Goal: Information Seeking & Learning: Learn about a topic

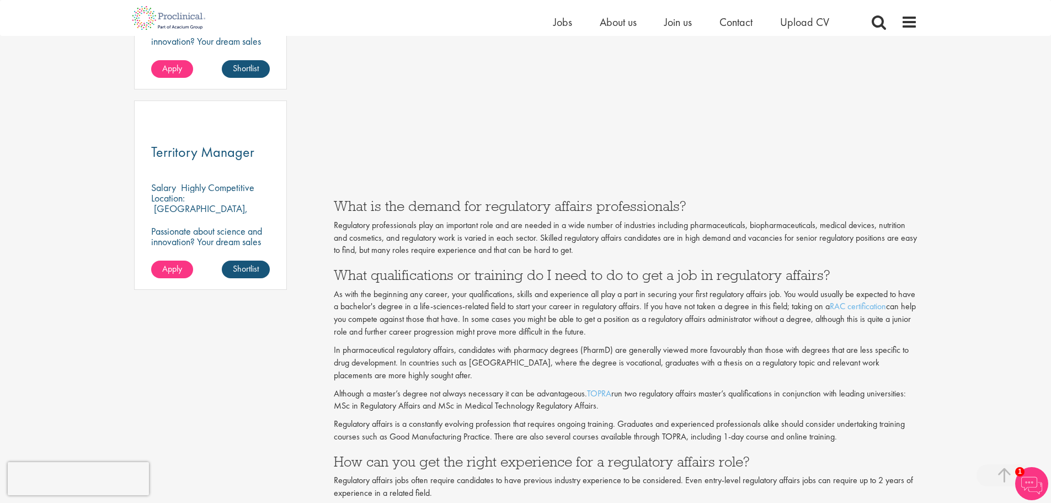
scroll to position [773, 0]
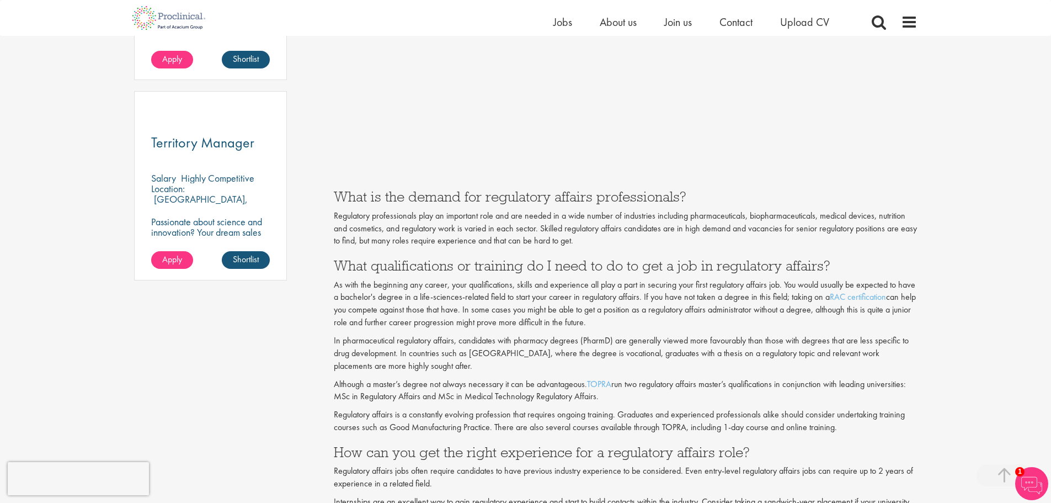
drag, startPoint x: 353, startPoint y: 268, endPoint x: 692, endPoint y: 323, distance: 343.9
click at [504, 319] on p "As with the beginning any career, your qualifications, skills and experience al…" at bounding box center [626, 304] width 584 height 50
click at [341, 337] on p "In pharmaceutical regulatory affairs, candidates with pharmacy degrees (PharmD)…" at bounding box center [626, 353] width 584 height 38
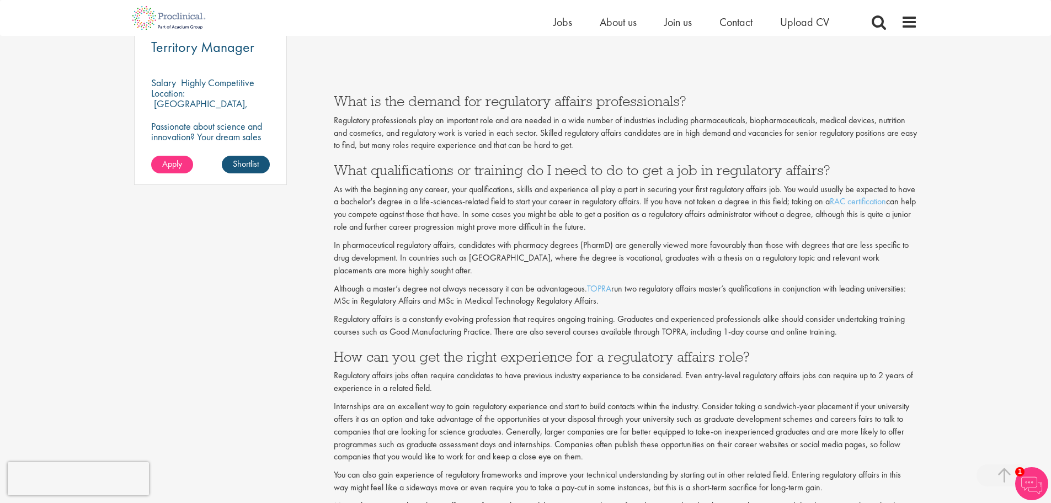
scroll to position [883, 0]
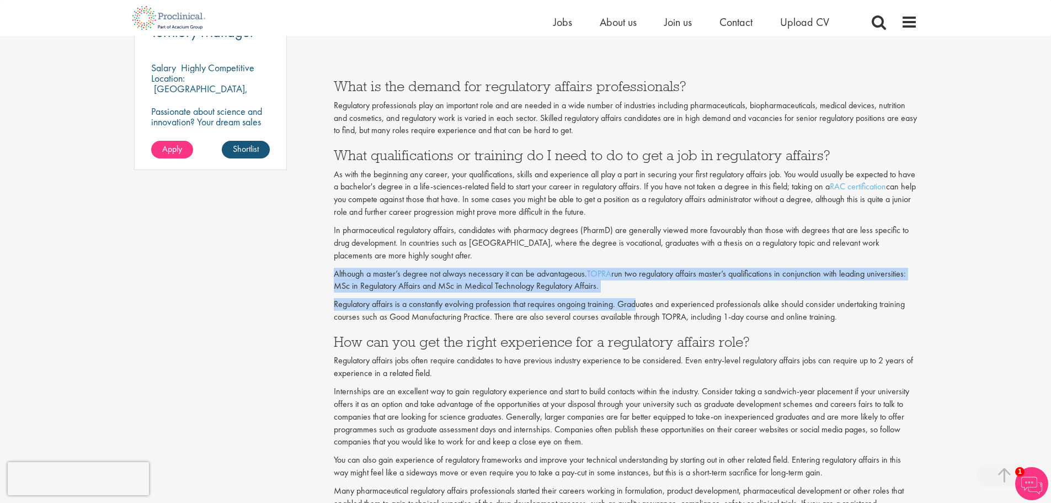
drag, startPoint x: 332, startPoint y: 273, endPoint x: 636, endPoint y: 294, distance: 305.3
click at [504, 294] on div "How to get a job in regulatory affairs Author: [PERSON_NAME] Posting date: [DAT…" at bounding box center [626, 508] width 600 height 2534
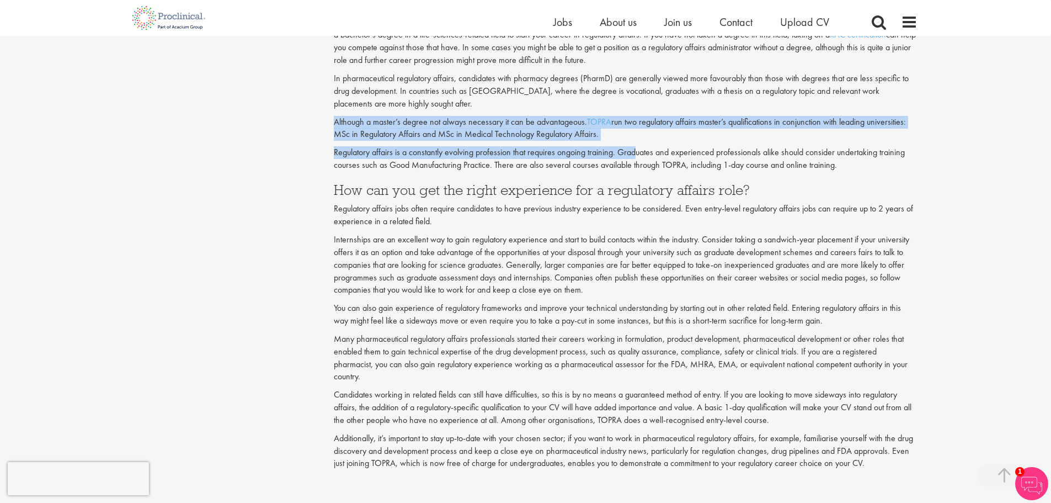
scroll to position [1049, 0]
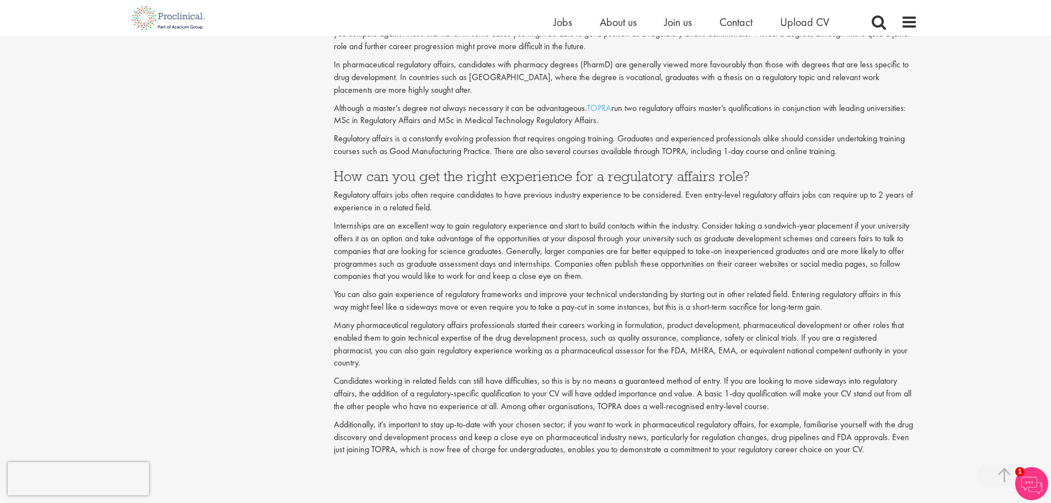
click at [349, 193] on p "Regulatory affairs jobs often require candidates to have previous industry expe…" at bounding box center [626, 201] width 584 height 25
drag, startPoint x: 331, startPoint y: 193, endPoint x: 451, endPoint y: 212, distance: 121.9
click at [451, 212] on div "How to get a job in regulatory affairs Author: [PERSON_NAME] Posting date: [DAT…" at bounding box center [626, 342] width 600 height 2534
drag, startPoint x: 404, startPoint y: 230, endPoint x: 370, endPoint y: 230, distance: 34.2
click at [403, 230] on p "Internships are an excellent way to gain regulatory experience and start to bui…" at bounding box center [626, 251] width 584 height 63
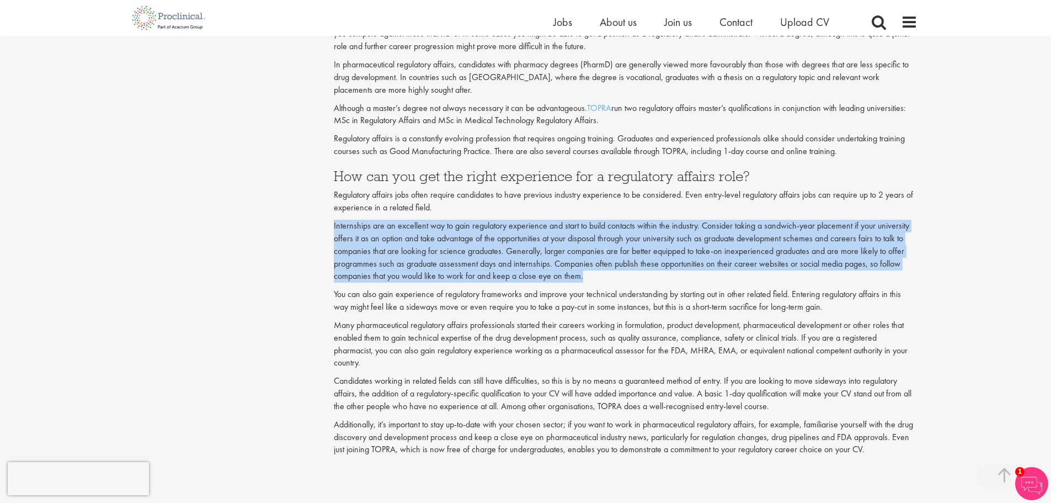
drag, startPoint x: 330, startPoint y: 221, endPoint x: 603, endPoint y: 279, distance: 278.8
click at [504, 279] on div "How to get a job in regulatory affairs Author: [PERSON_NAME] Posting date: [DAT…" at bounding box center [626, 342] width 600 height 2534
click at [504, 229] on p "Internships are an excellent way to gain regulatory experience and start to bui…" at bounding box center [626, 251] width 584 height 63
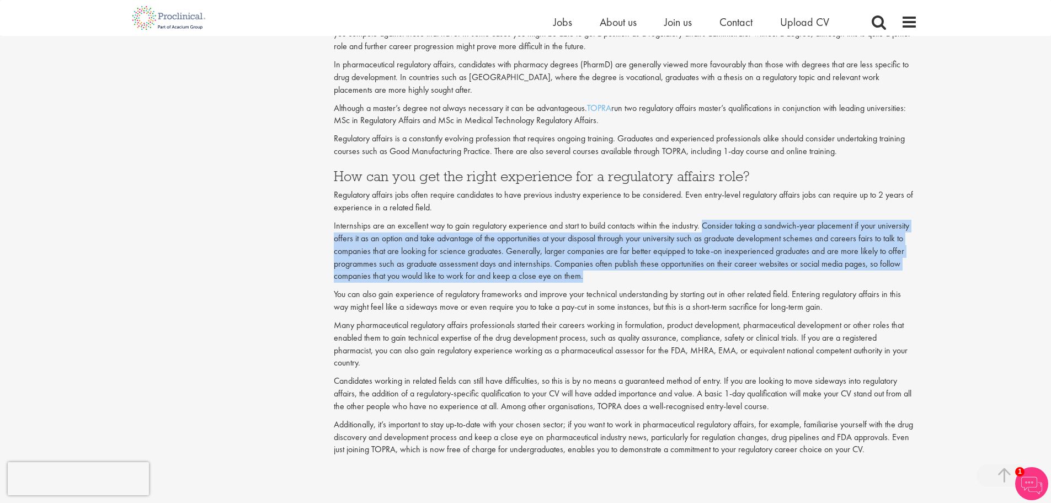
drag, startPoint x: 703, startPoint y: 226, endPoint x: 786, endPoint y: 273, distance: 95.6
click at [504, 274] on p "Internships are an excellent way to gain regulatory experience and start to bui…" at bounding box center [626, 251] width 584 height 63
click at [504, 263] on p "Internships are an excellent way to gain regulatory experience and start to bui…" at bounding box center [626, 251] width 584 height 63
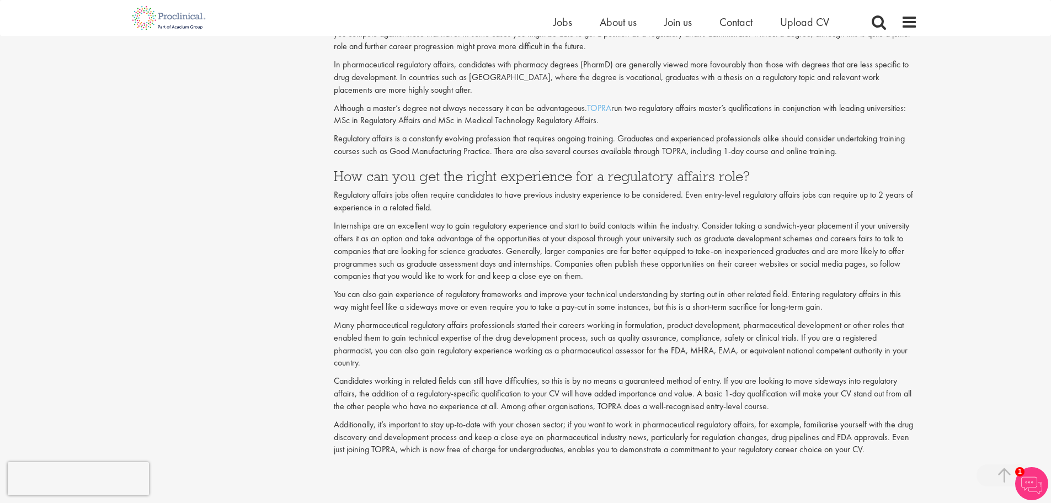
click at [488, 228] on p "Internships are an excellent way to gain regulatory experience and start to bui…" at bounding box center [626, 251] width 584 height 63
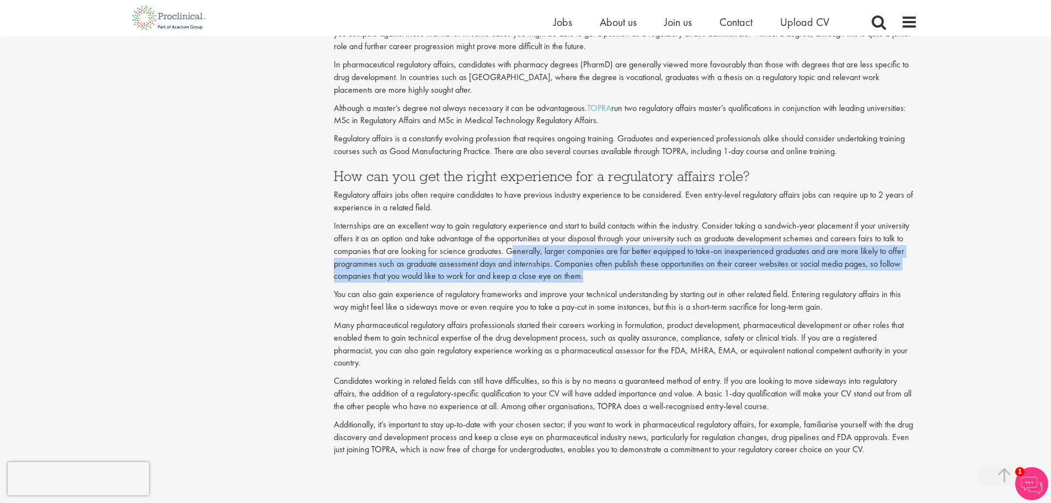
drag, startPoint x: 511, startPoint y: 251, endPoint x: 651, endPoint y: 272, distance: 141.8
click at [504, 272] on p "Internships are an excellent way to gain regulatory experience and start to bui…" at bounding box center [626, 251] width 584 height 63
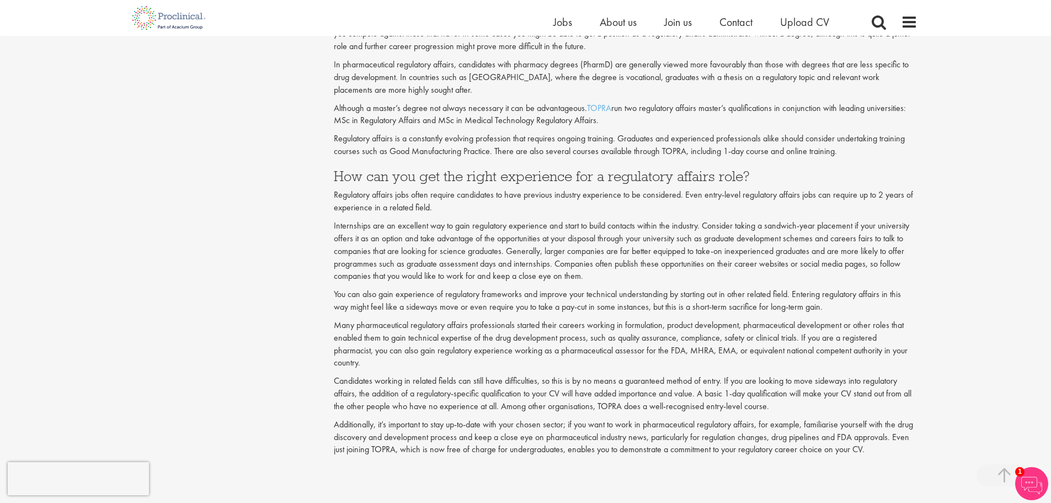
click at [504, 347] on p "Candidates working in related fields can still have difficulties, so this is by…" at bounding box center [626, 394] width 584 height 38
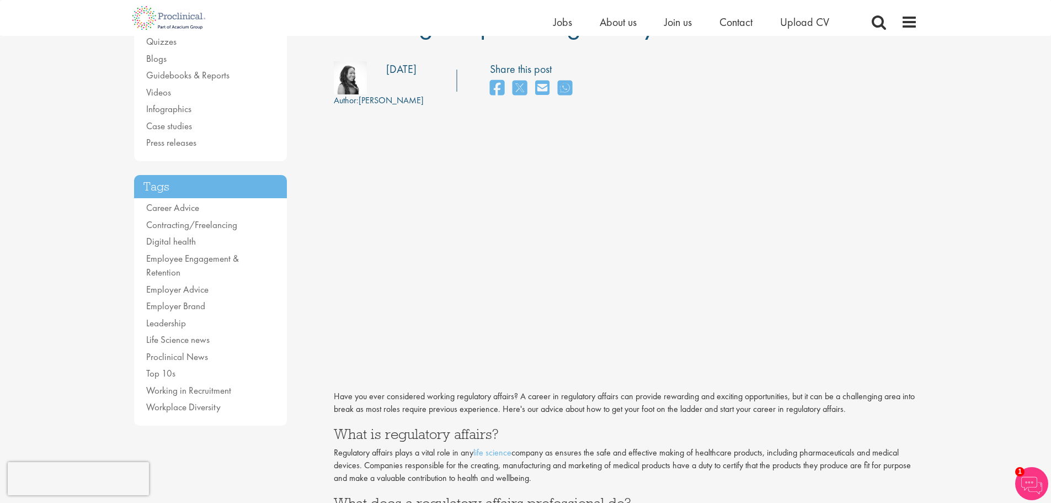
scroll to position [0, 0]
